Goal: Find specific page/section: Find specific page/section

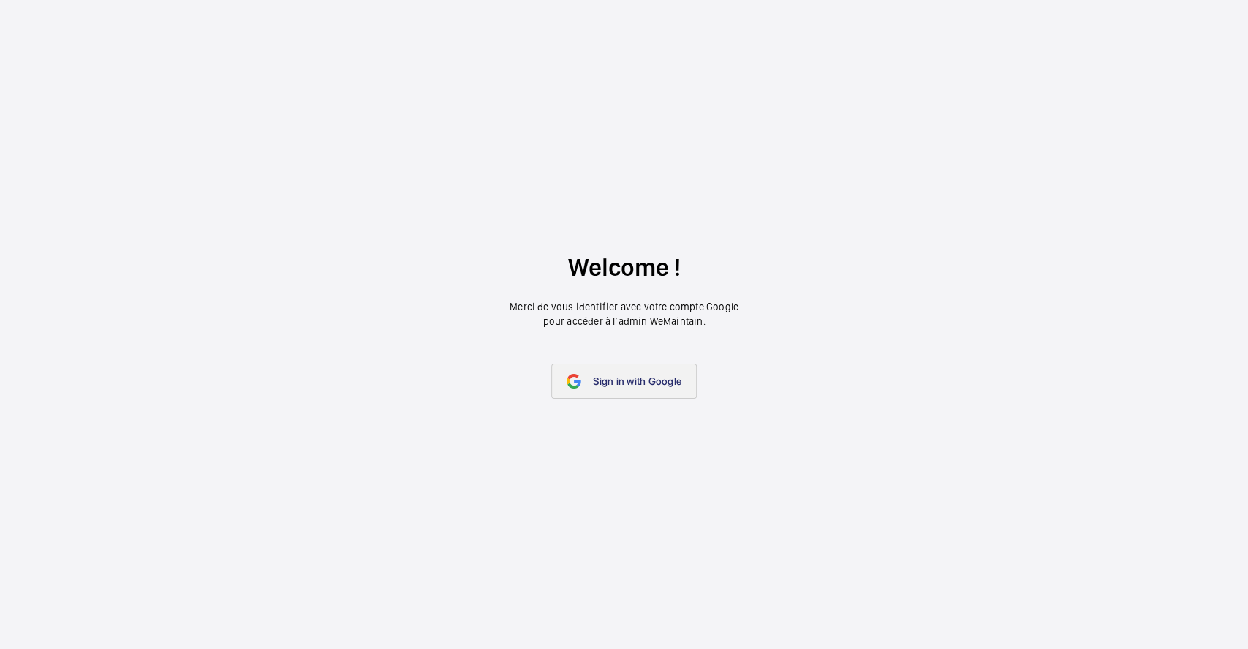
click at [590, 379] on link "Sign in with Google" at bounding box center [623, 380] width 145 height 35
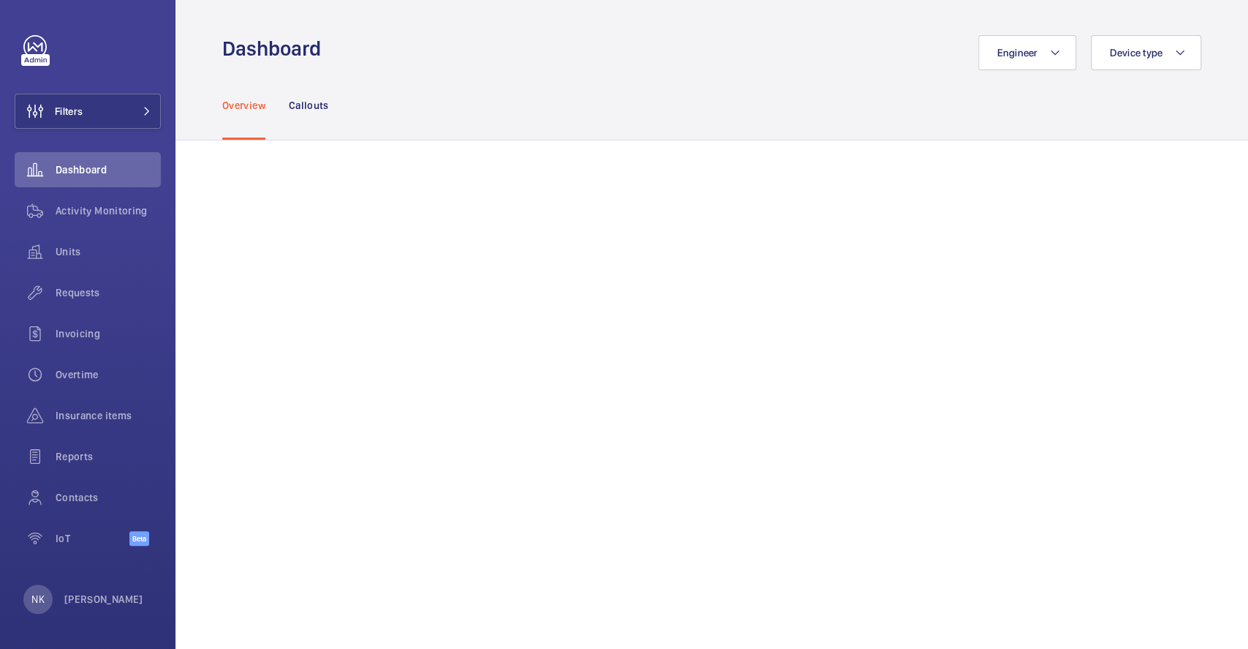
click at [651, 95] on div "Overview Callouts" at bounding box center [711, 104] width 979 height 69
